Goal: Register for event/course

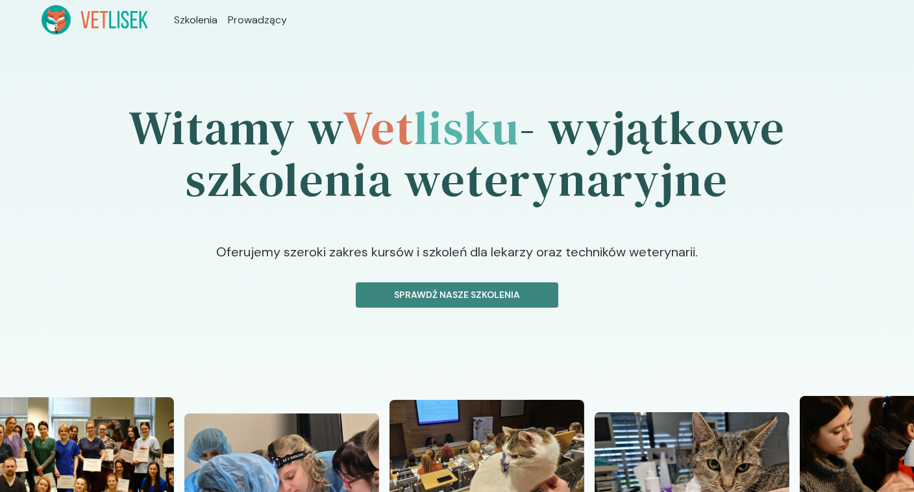
click at [457, 293] on p "Sprawdź nasze szkolenia" at bounding box center [457, 295] width 180 height 14
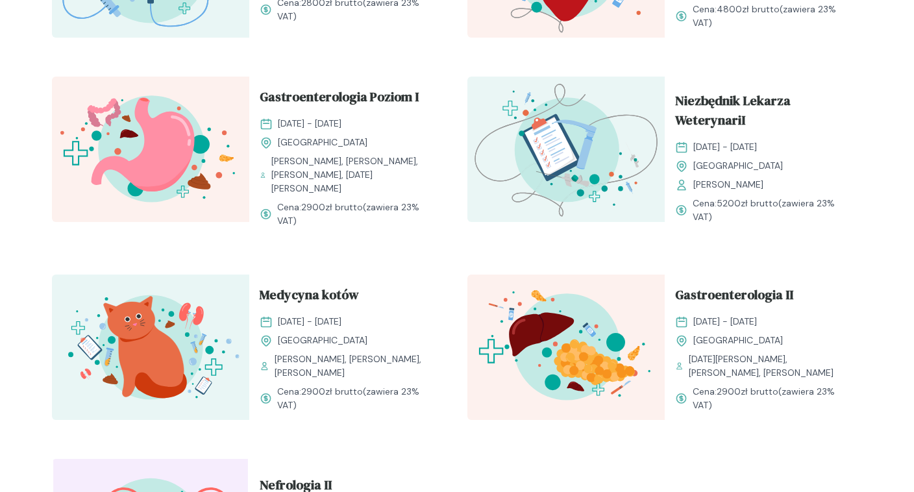
scroll to position [1333, 0]
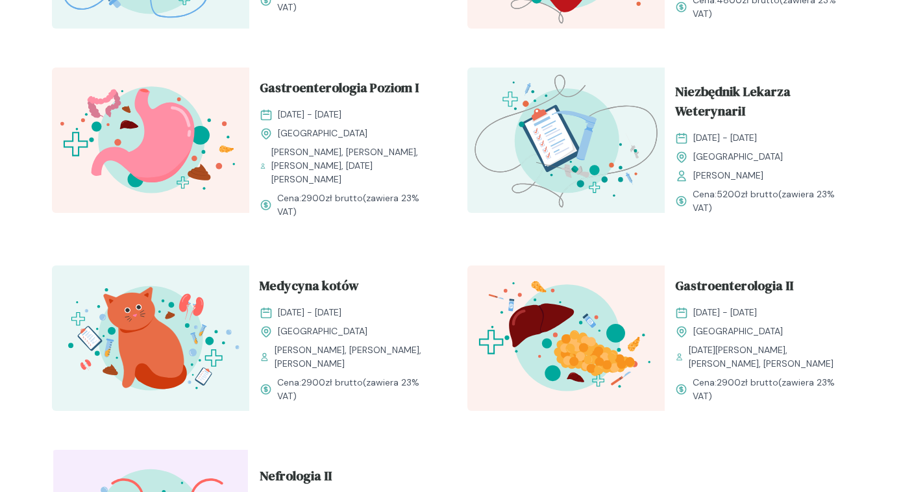
click at [846, 281] on div "Gastroenterologia II 24 - 25 styczeń 2026 Kraków Pola Borusewicz, Ewa Zwierzyńs…" at bounding box center [762, 339] width 197 height 148
click at [697, 290] on span "Gastroenterologia II" at bounding box center [734, 288] width 118 height 25
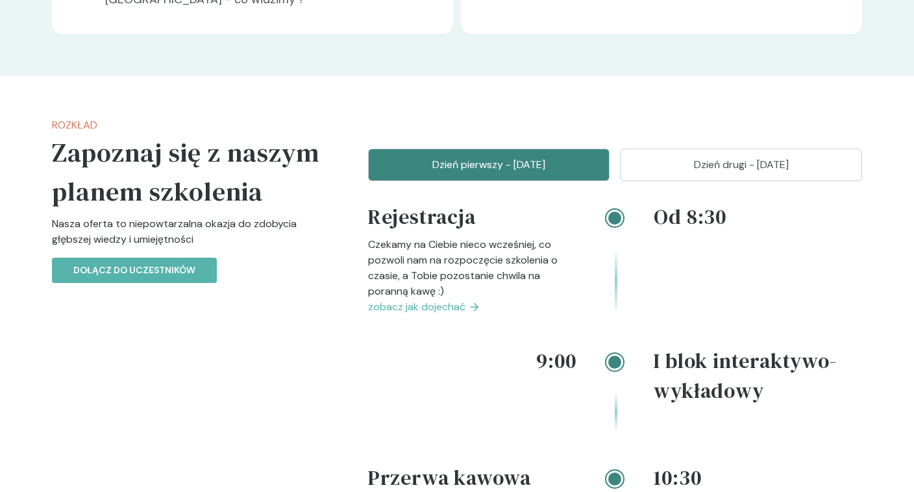
scroll to position [1477, 0]
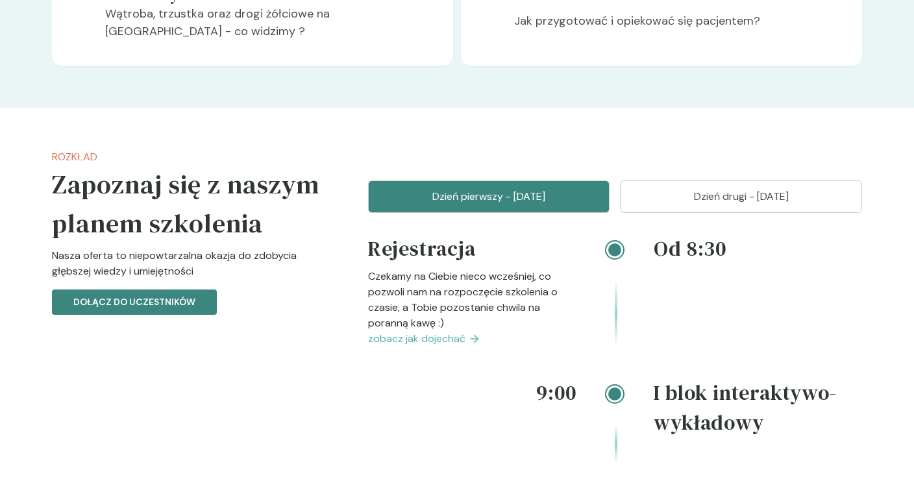
click at [147, 309] on p "Dołącz do uczestników" at bounding box center [134, 302] width 122 height 14
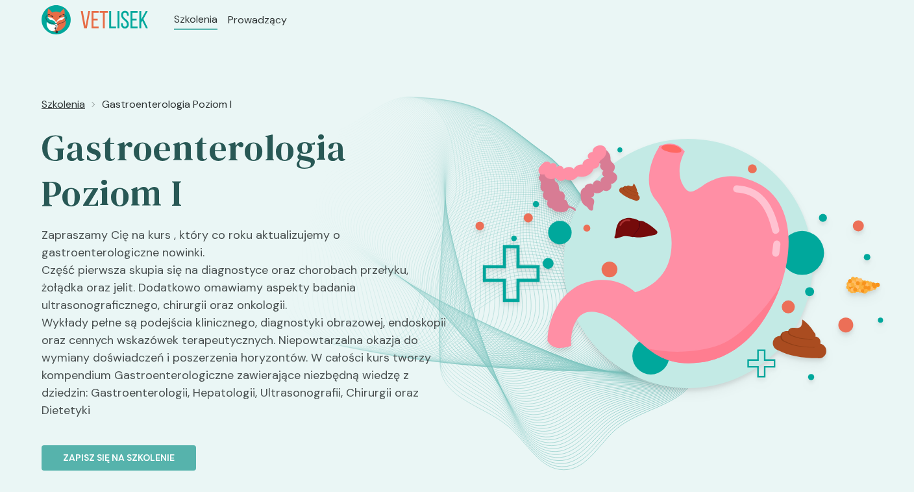
click at [60, 105] on span "Szkolenia" at bounding box center [63, 105] width 43 height 16
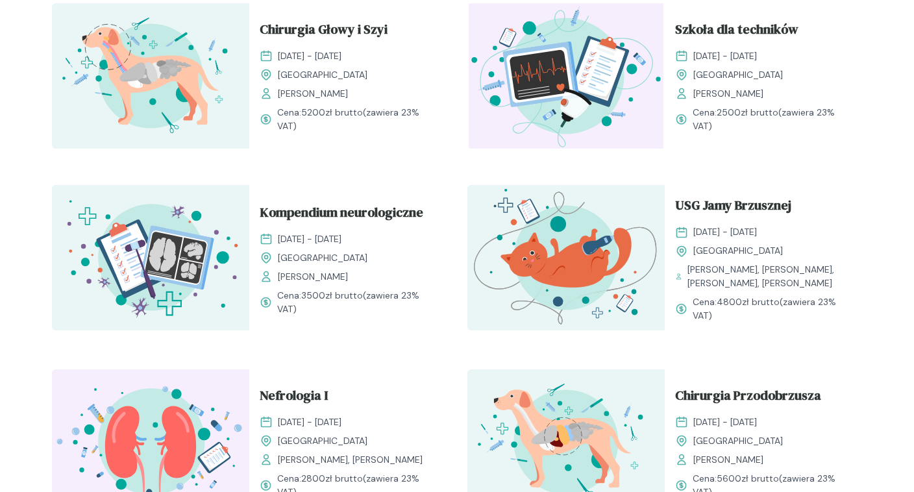
scroll to position [666, 0]
